Goal: Book appointment/travel/reservation

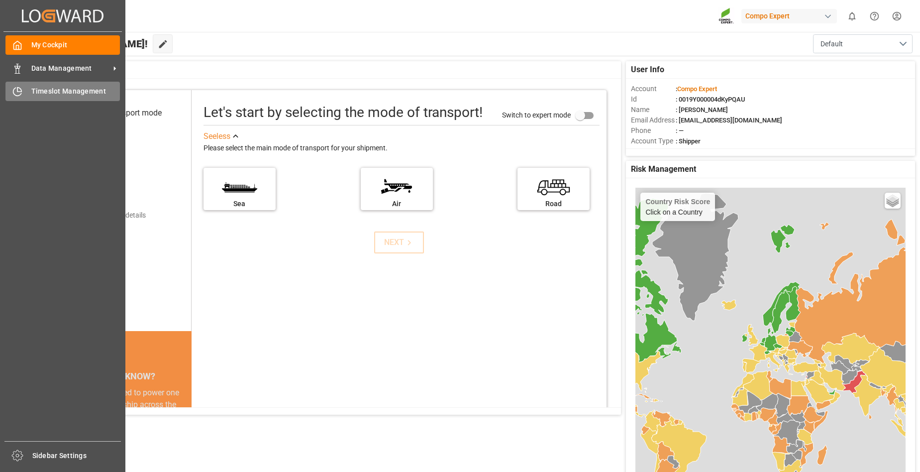
click at [56, 94] on span "Timeslot Management" at bounding box center [75, 91] width 89 height 10
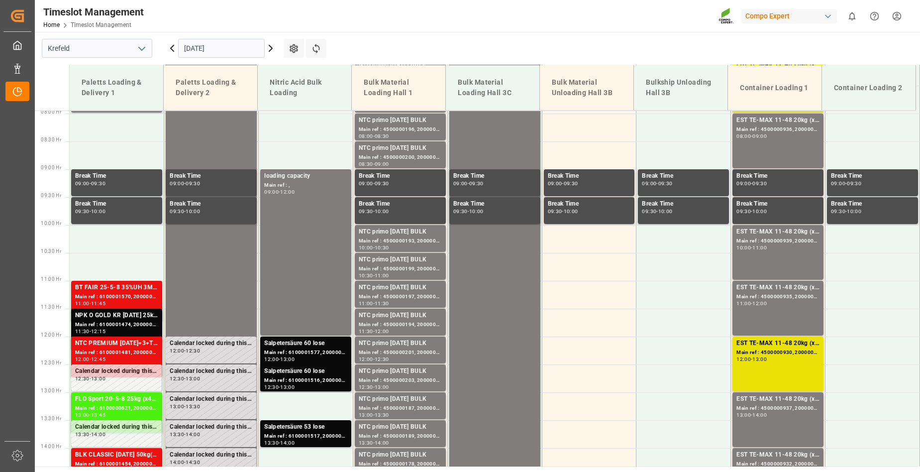
scroll to position [325, 0]
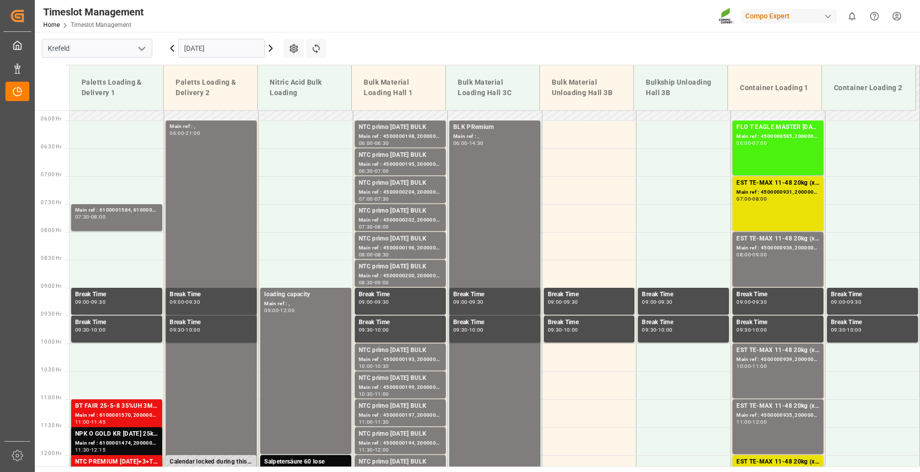
click at [231, 49] on input "[DATE]" at bounding box center [221, 48] width 87 height 19
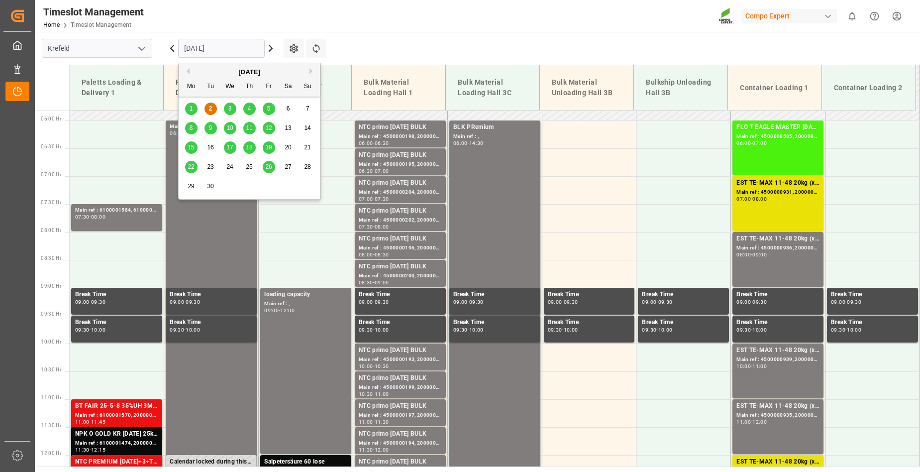
click at [230, 108] on span "3" at bounding box center [230, 108] width 3 height 7
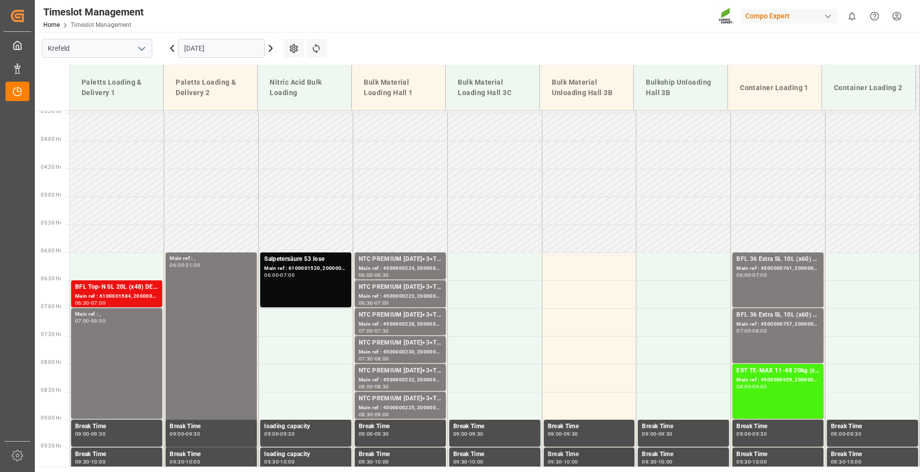
scroll to position [175, 0]
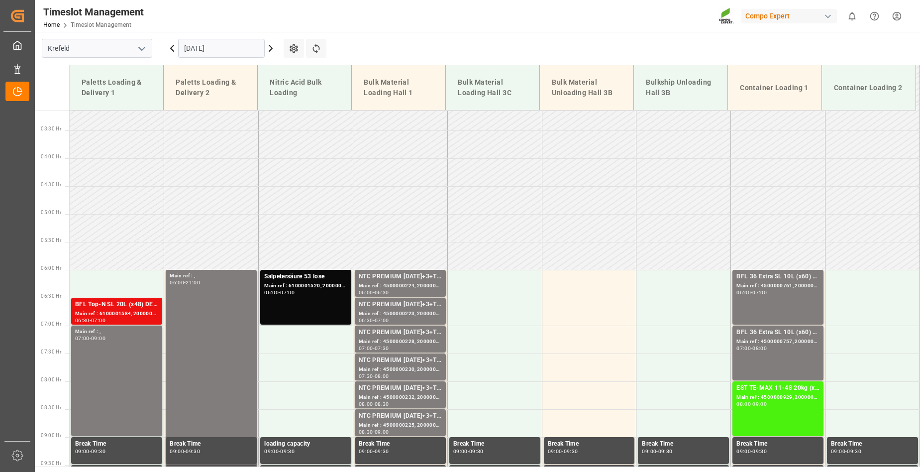
click at [245, 46] on input "[DATE]" at bounding box center [221, 48] width 87 height 19
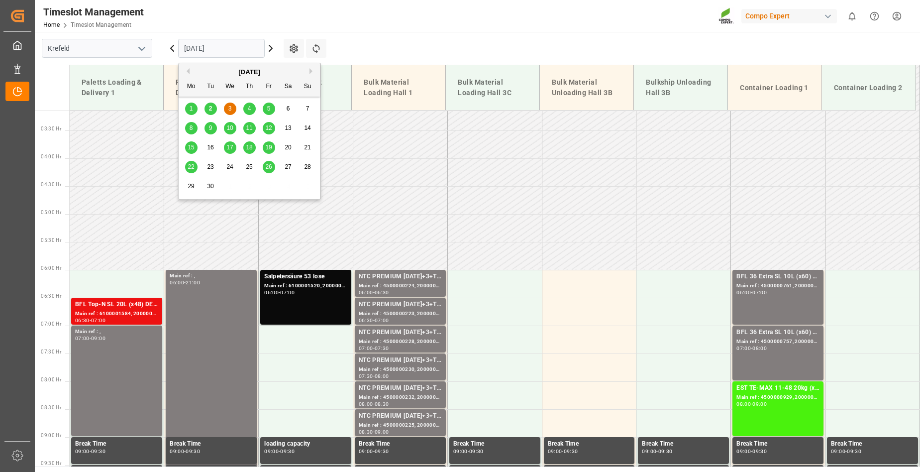
click at [250, 106] on span "4" at bounding box center [249, 108] width 3 height 7
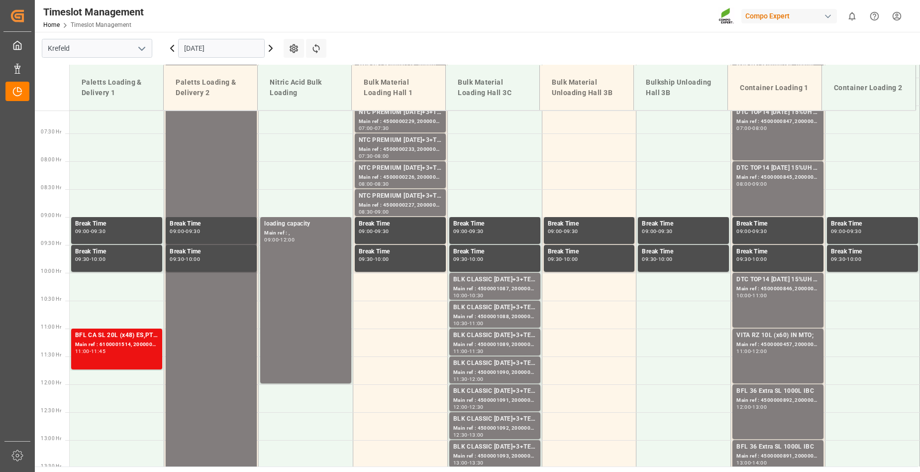
scroll to position [374, 0]
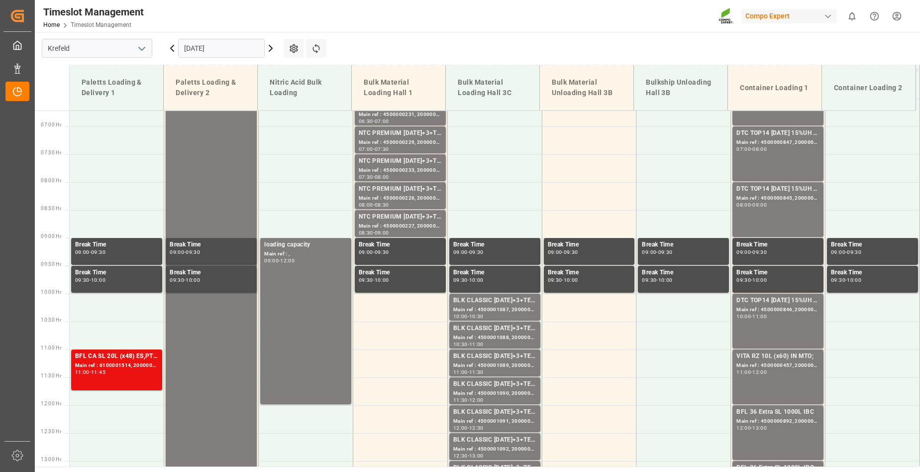
click at [246, 48] on input "[DATE]" at bounding box center [221, 48] width 87 height 19
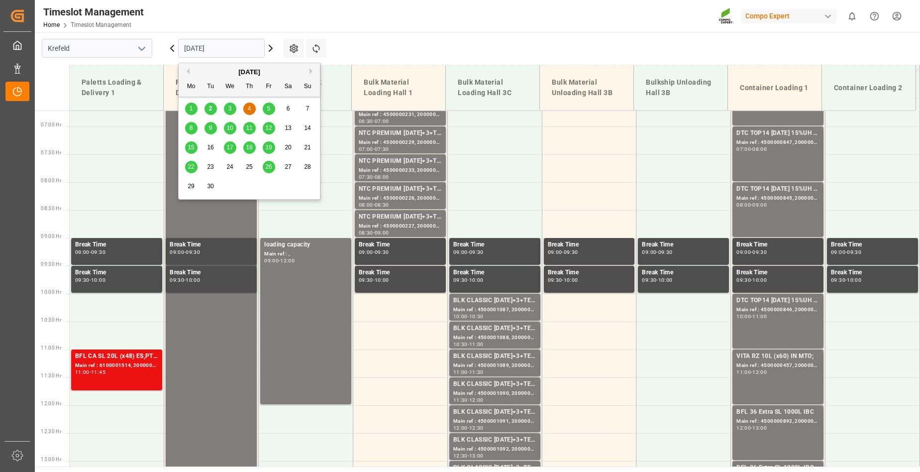
click at [229, 106] on span "3" at bounding box center [230, 108] width 3 height 7
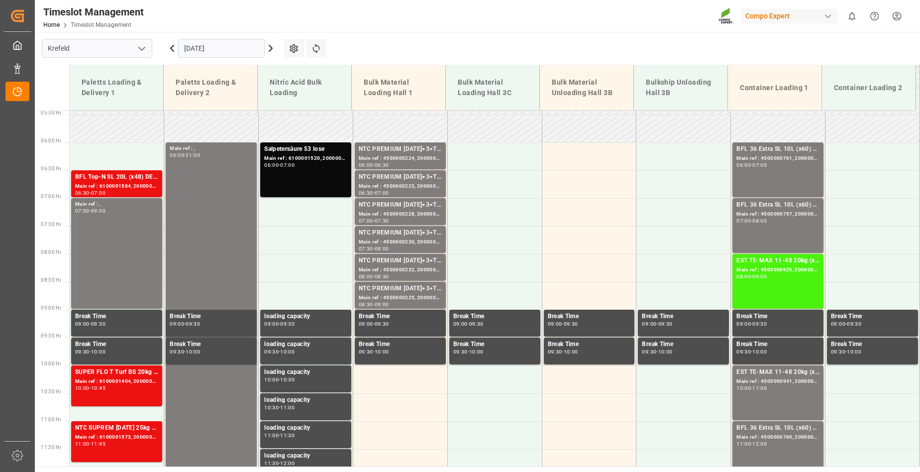
scroll to position [275, 0]
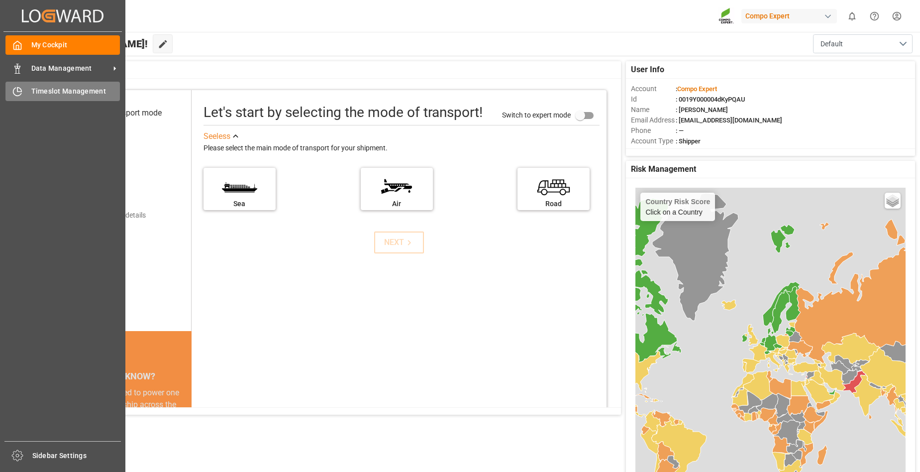
click at [26, 91] on div "Timeslot Management Timeslot Management" at bounding box center [62, 91] width 115 height 19
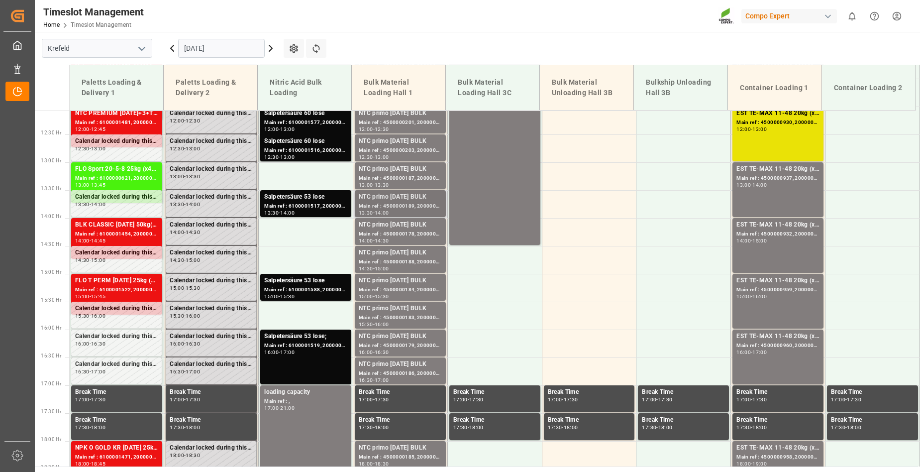
scroll to position [374, 0]
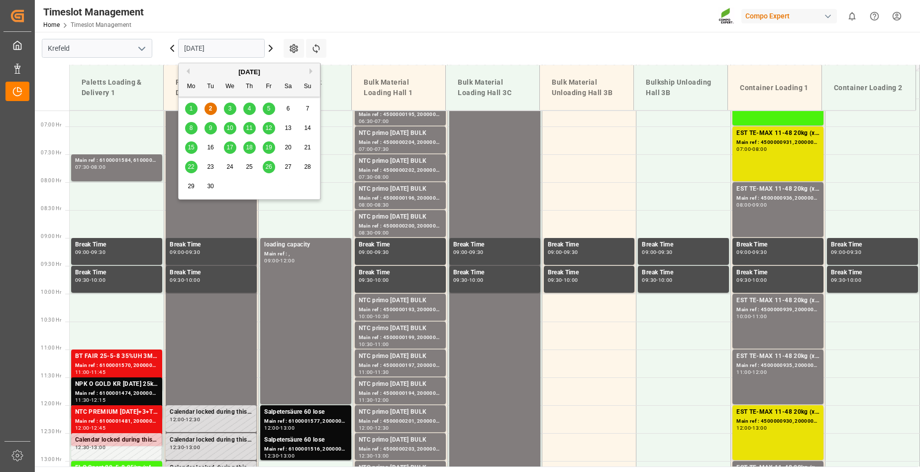
click at [236, 50] on input "[DATE]" at bounding box center [221, 48] width 87 height 19
click at [230, 108] on span "3" at bounding box center [230, 108] width 3 height 7
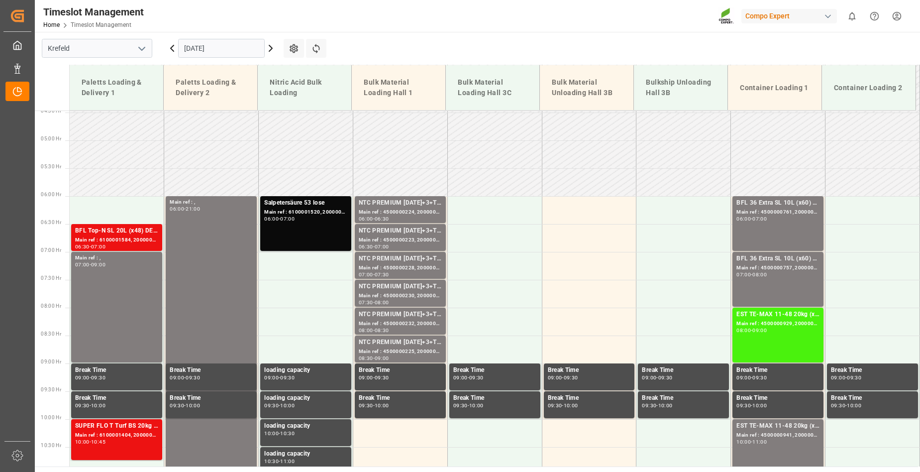
scroll to position [225, 0]
